Goal: Find contact information: Find contact information

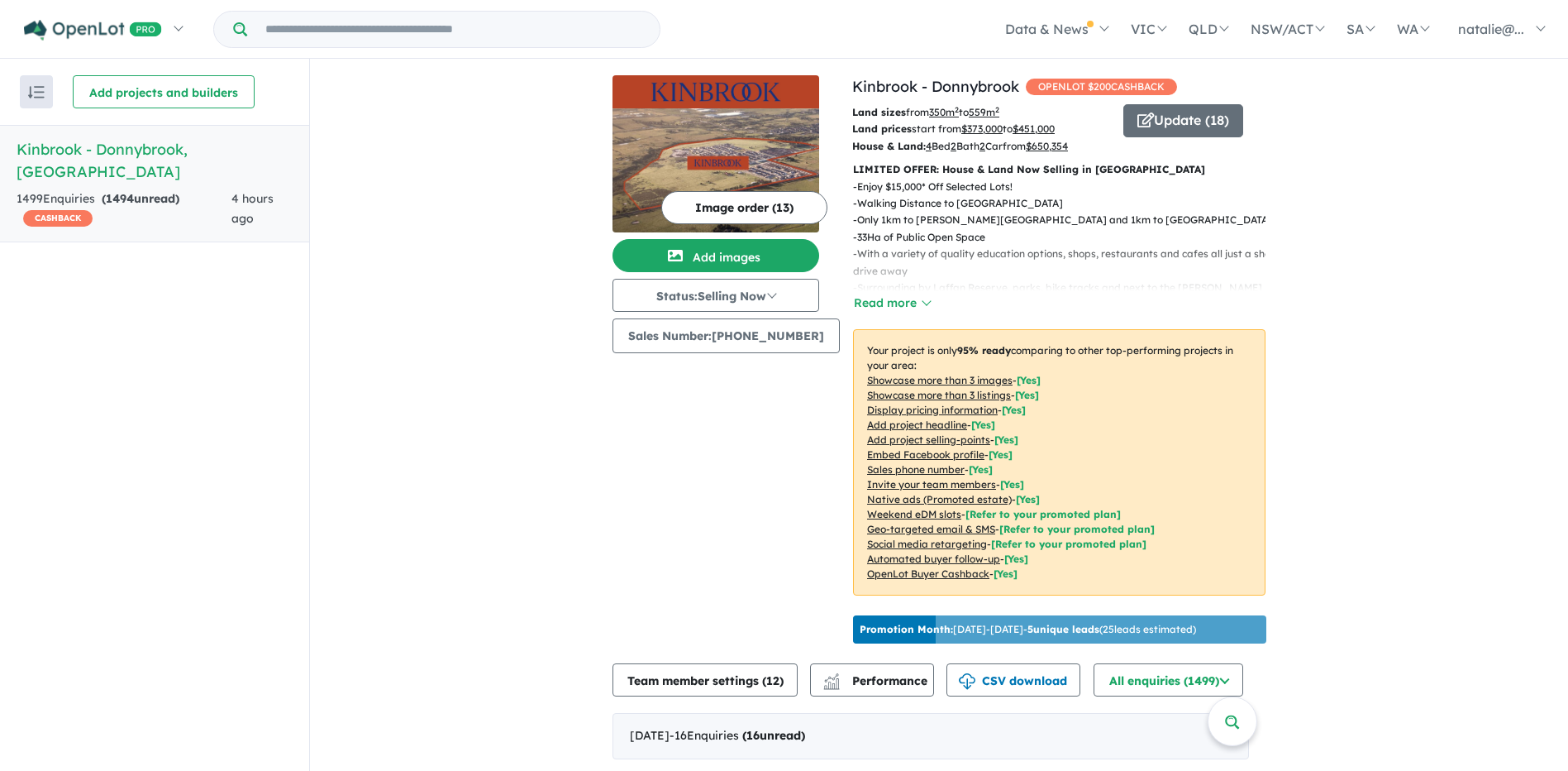
scroll to position [3, 0]
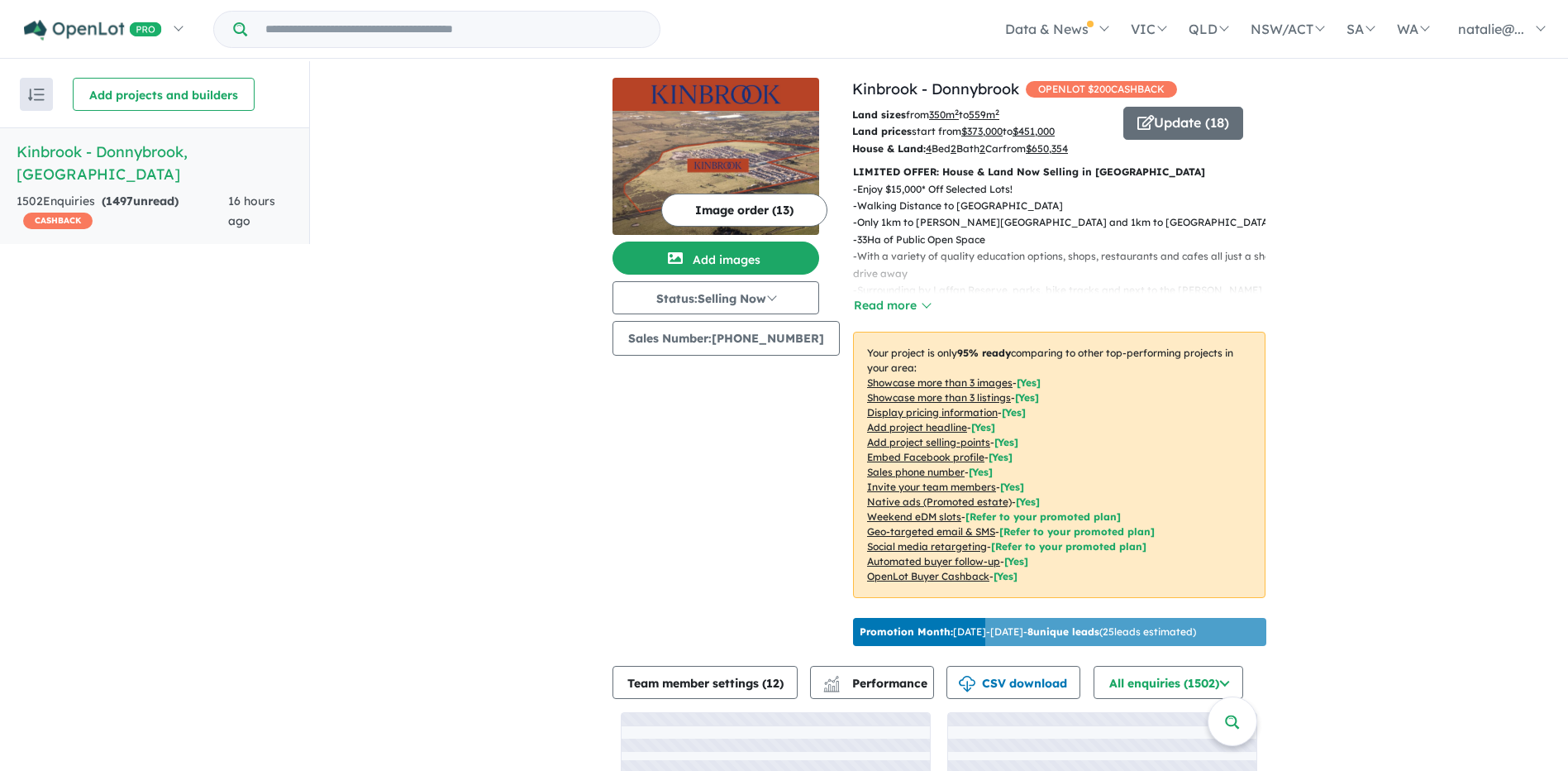
click at [580, 598] on div "View all projects in your account Kinbrook - [GEOGRAPHIC_DATA] OPENLOT $ 200 CA…" at bounding box center [939, 488] width 1258 height 855
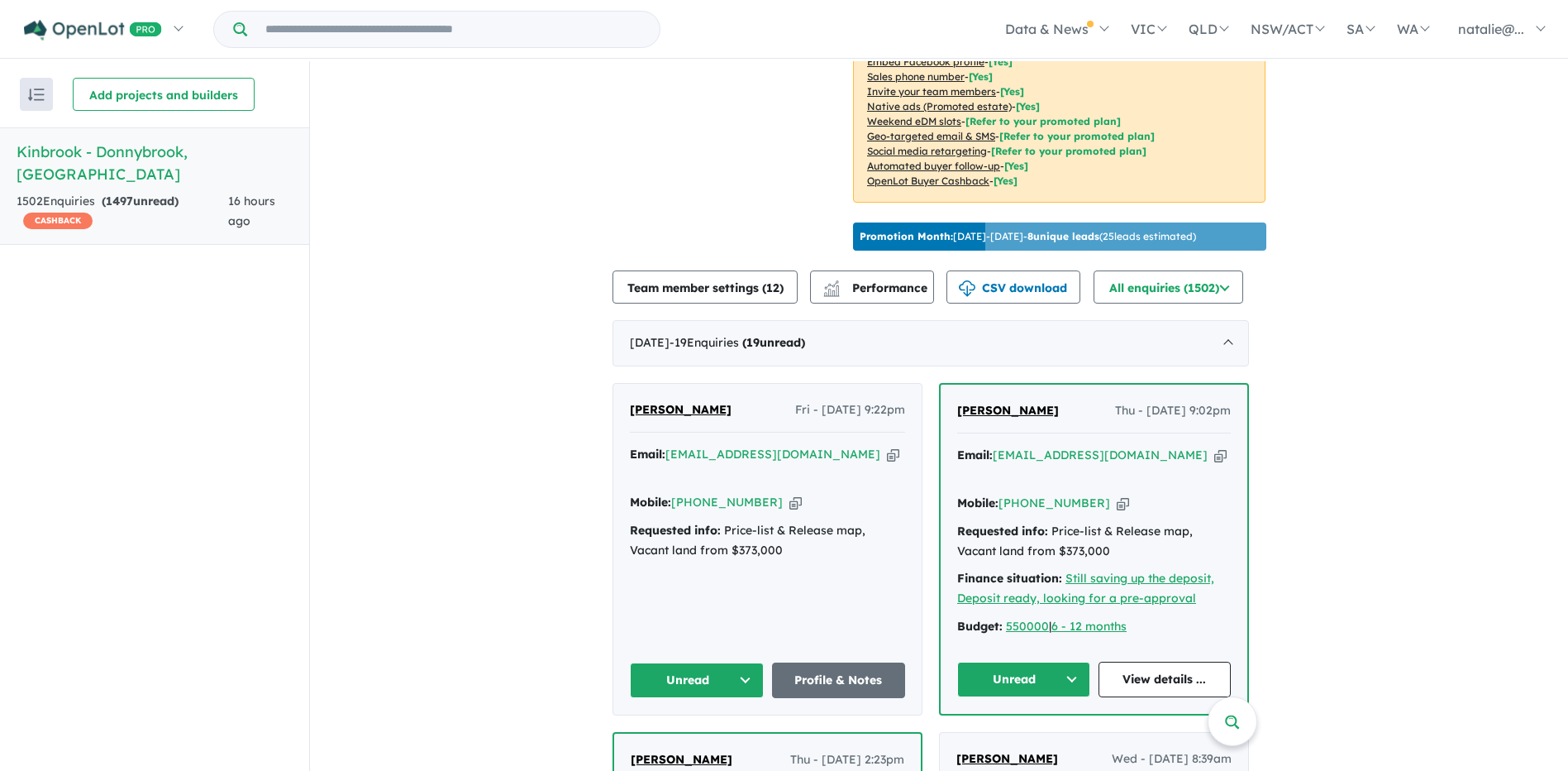
scroll to position [405, 0]
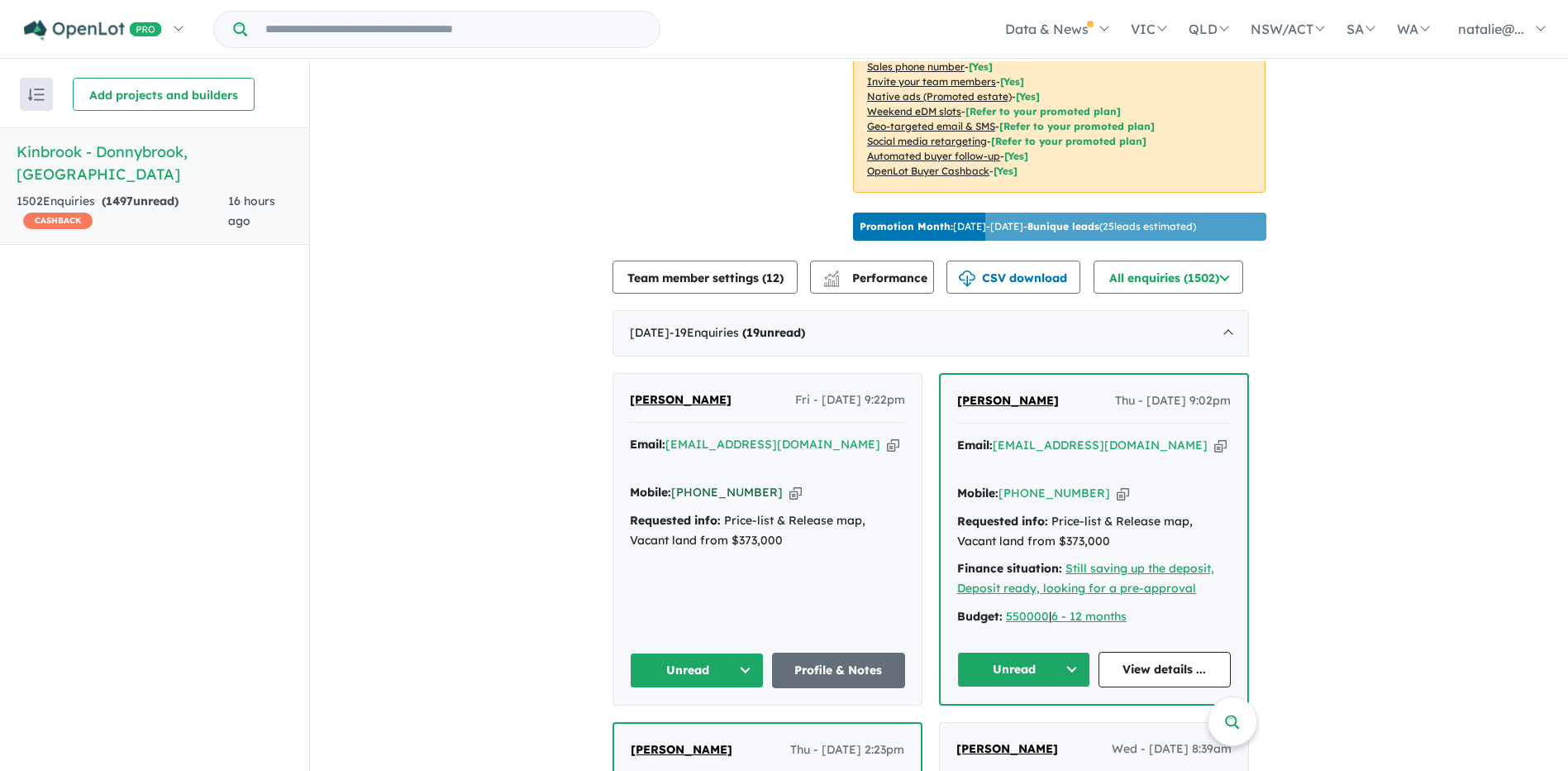
drag, startPoint x: 769, startPoint y: 508, endPoint x: 705, endPoint y: 505, distance: 64.1
click at [705, 503] on div "Mobile: [PHONE_NUMBER] Copied!" at bounding box center [767, 493] width 275 height 20
copy link "457 899 743"
